Goal: Use online tool/utility: Utilize a website feature to perform a specific function

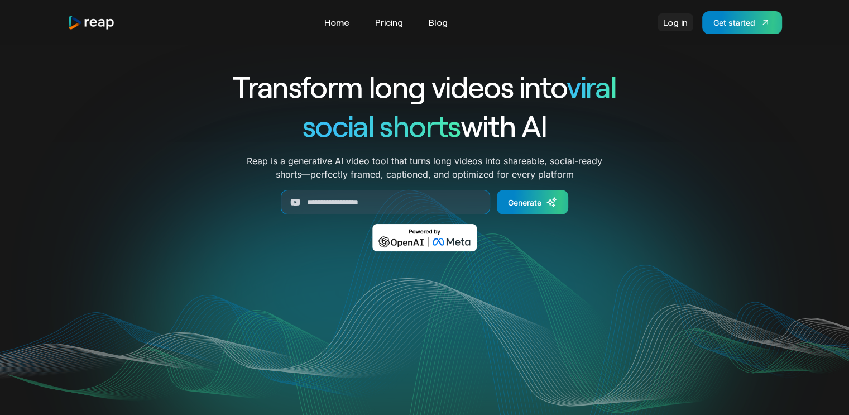
click at [680, 20] on link "Log in" at bounding box center [676, 22] width 36 height 18
click at [682, 23] on link "Log in" at bounding box center [676, 22] width 36 height 18
click at [735, 22] on div "Get started" at bounding box center [735, 23] width 42 height 12
click at [678, 24] on link "Log in" at bounding box center [676, 22] width 36 height 18
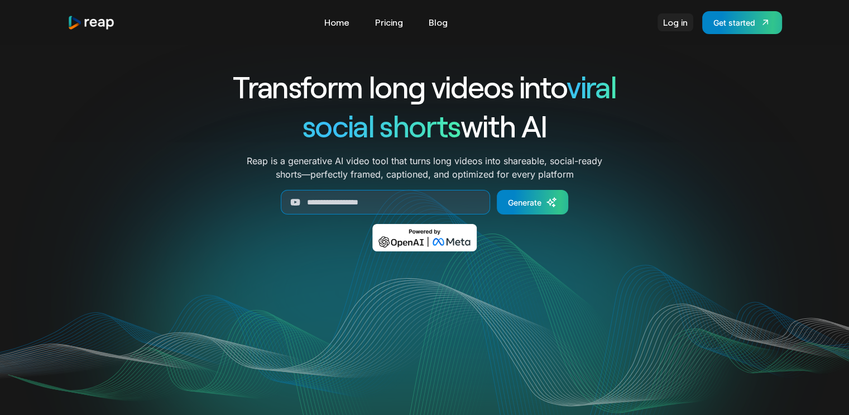
click at [678, 24] on link "Log in" at bounding box center [676, 22] width 36 height 18
click at [745, 22] on div "Get started" at bounding box center [735, 23] width 42 height 12
click at [742, 16] on link "Get started" at bounding box center [742, 22] width 80 height 23
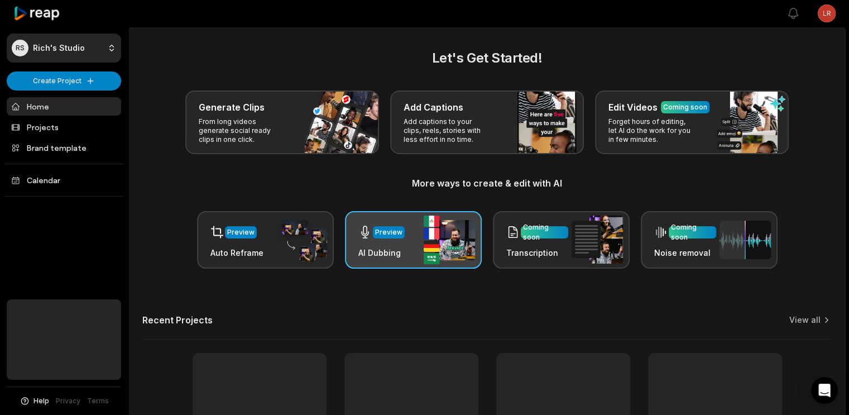
click at [400, 248] on h3 "AI Dubbing" at bounding box center [381, 253] width 46 height 12
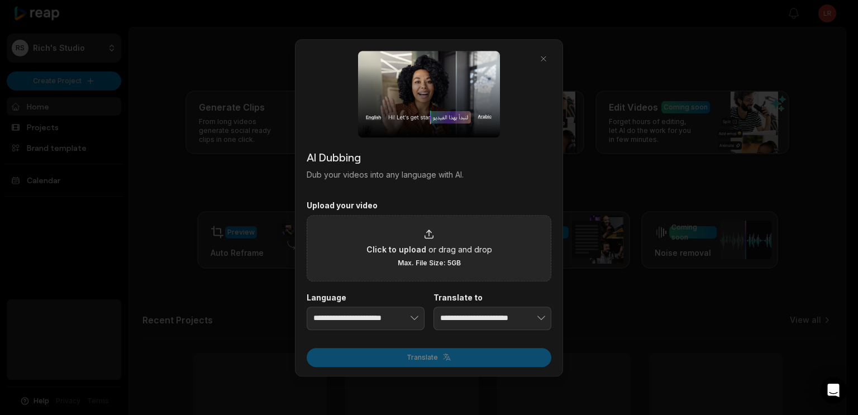
click at [422, 250] on span "Click to upload" at bounding box center [396, 249] width 60 height 12
click at [0, 0] on input "Click to upload or drag and drop Max. File Size: 5GB" at bounding box center [0, 0] width 0 height 0
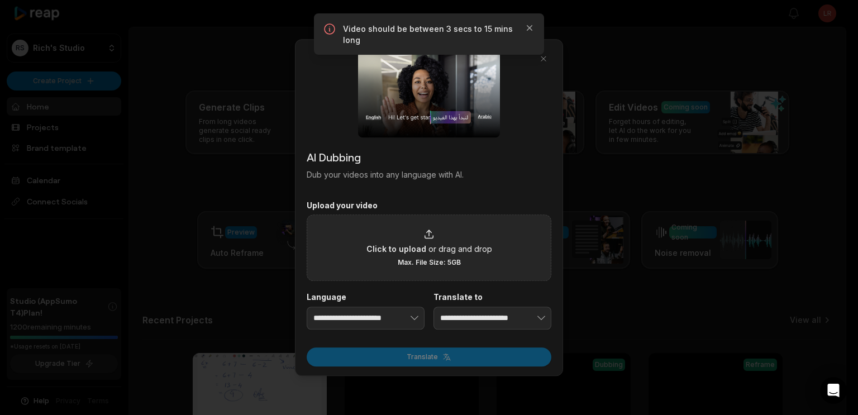
click at [438, 246] on span "or drag and drop" at bounding box center [460, 249] width 64 height 12
click at [0, 0] on input "Click to upload or drag and drop Max. File Size: 5GB" at bounding box center [0, 0] width 0 height 0
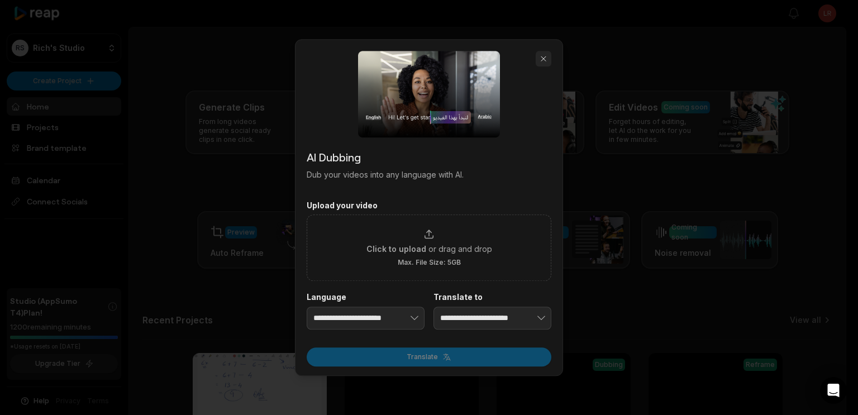
click at [544, 59] on button "button" at bounding box center [543, 59] width 16 height 16
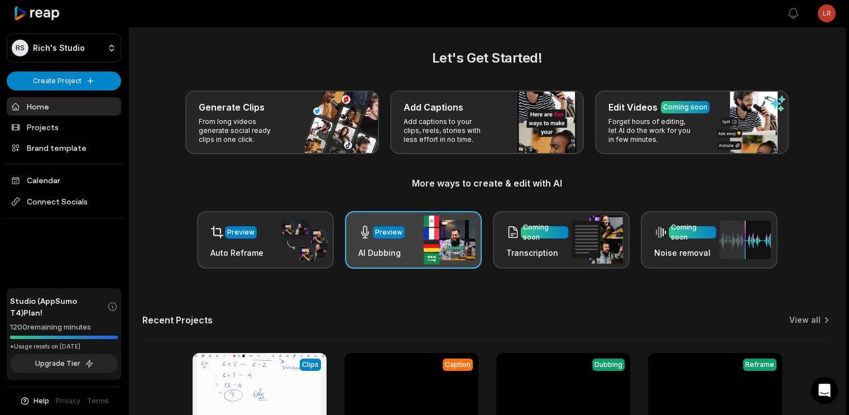
click at [393, 243] on div "Preview AI Dubbing" at bounding box center [381, 240] width 46 height 38
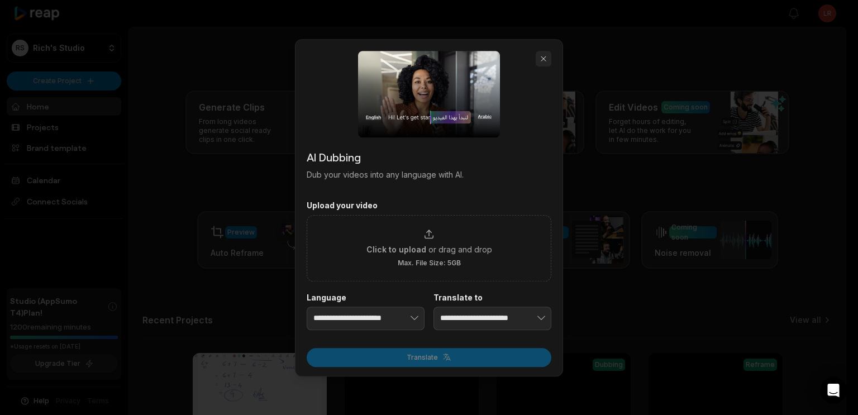
click at [546, 59] on button "button" at bounding box center [543, 59] width 16 height 16
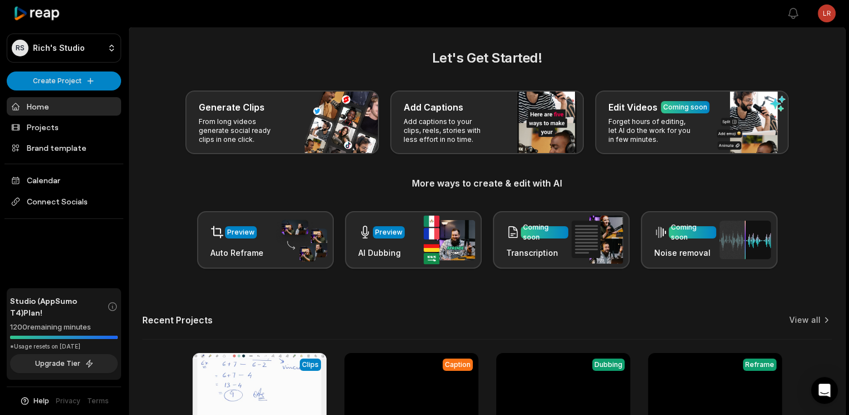
click at [371, 47] on main "Let's Get Started! Generate Clips From long videos generate social ready clips …" at bounding box center [487, 274] width 716 height 494
